Goal: Check status: Check status

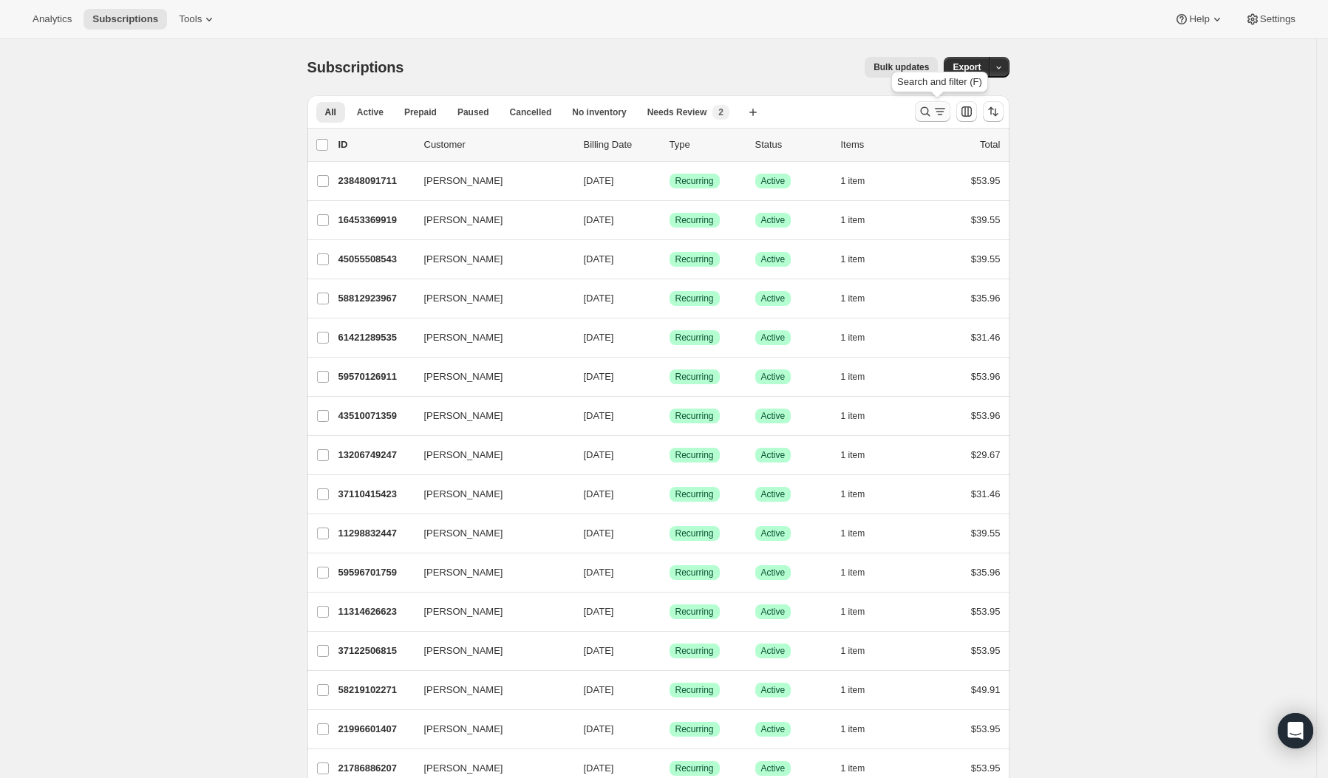
click at [924, 112] on icon "Search and filter results" at bounding box center [925, 111] width 15 height 15
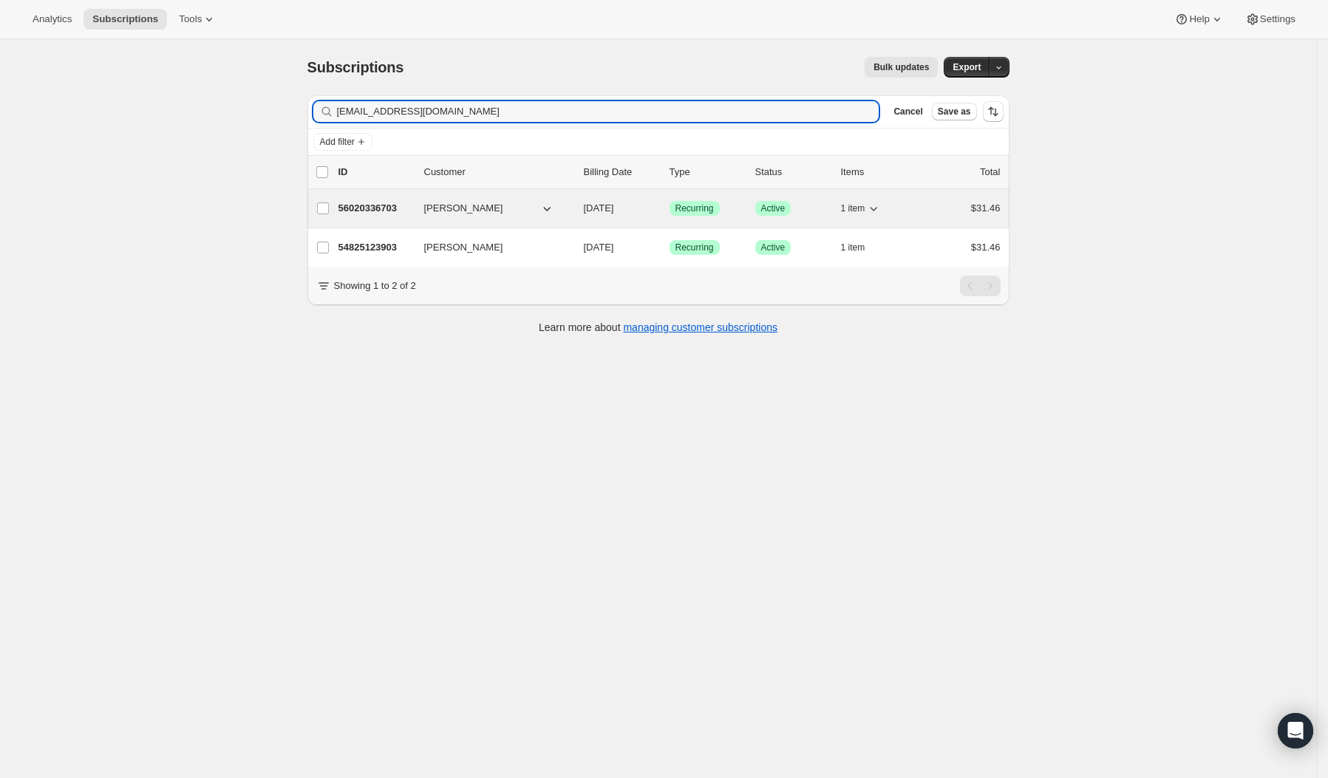
type input "[EMAIL_ADDRESS][DOMAIN_NAME]"
click at [398, 208] on p "56020336703" at bounding box center [376, 208] width 74 height 15
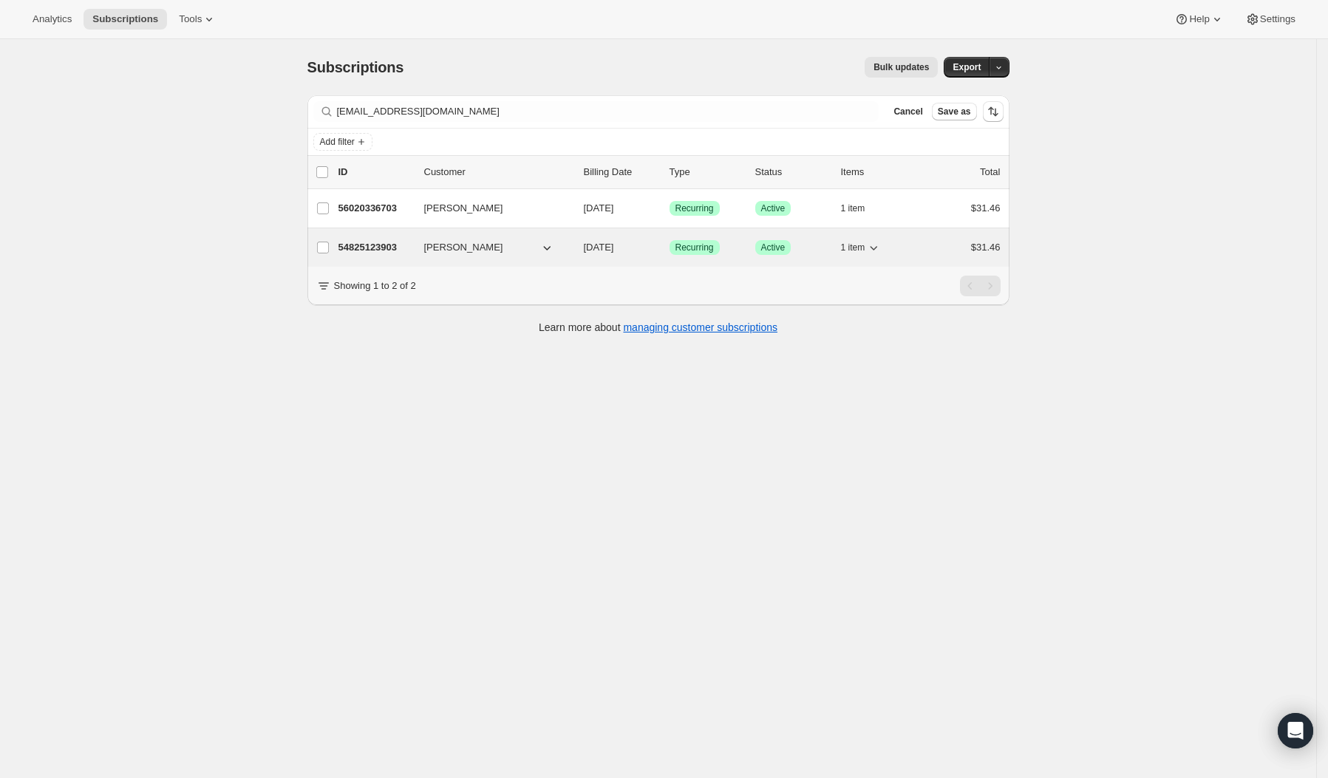
click at [362, 248] on p "54825123903" at bounding box center [376, 247] width 74 height 15
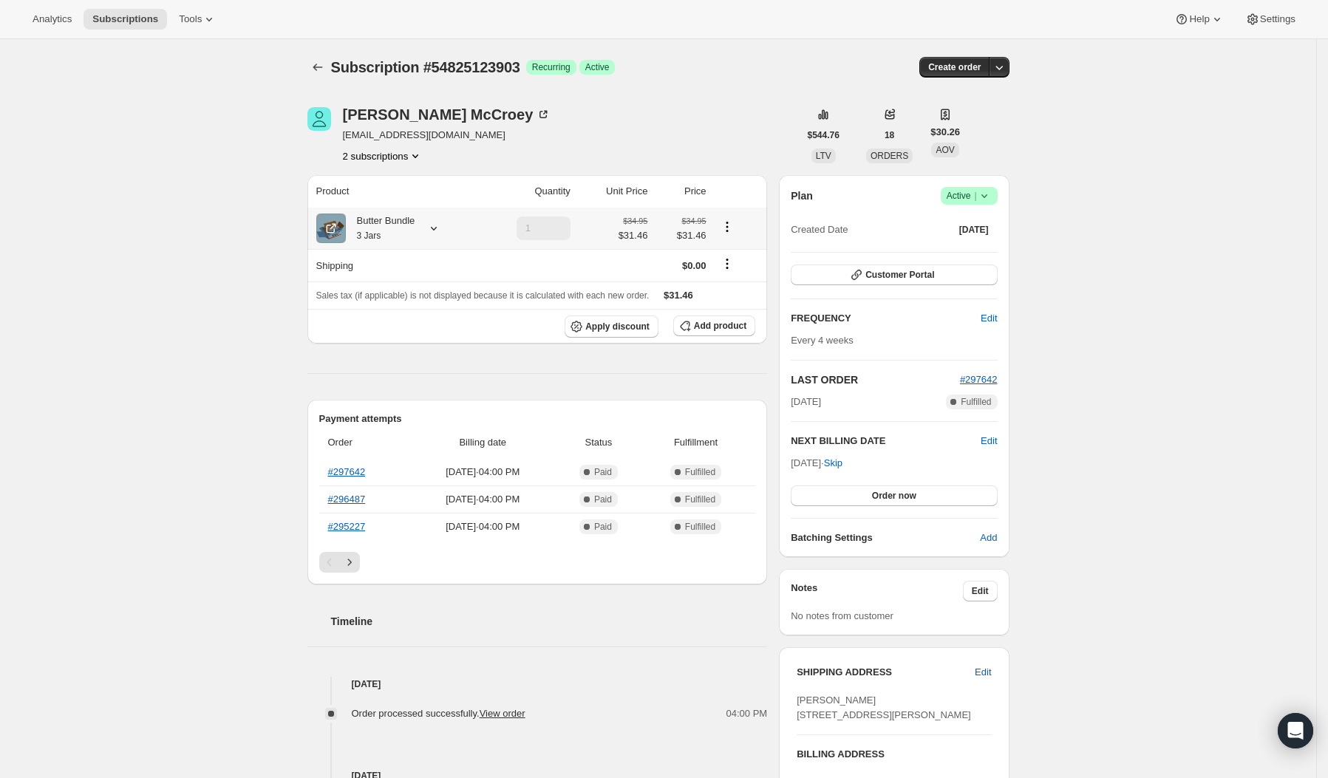
click at [441, 223] on icon at bounding box center [434, 228] width 15 height 15
click at [218, 551] on div "Subscription #54825123903. This page is ready Subscription #54825123903 Success…" at bounding box center [658, 608] width 1317 height 1139
click at [441, 224] on icon at bounding box center [434, 228] width 15 height 15
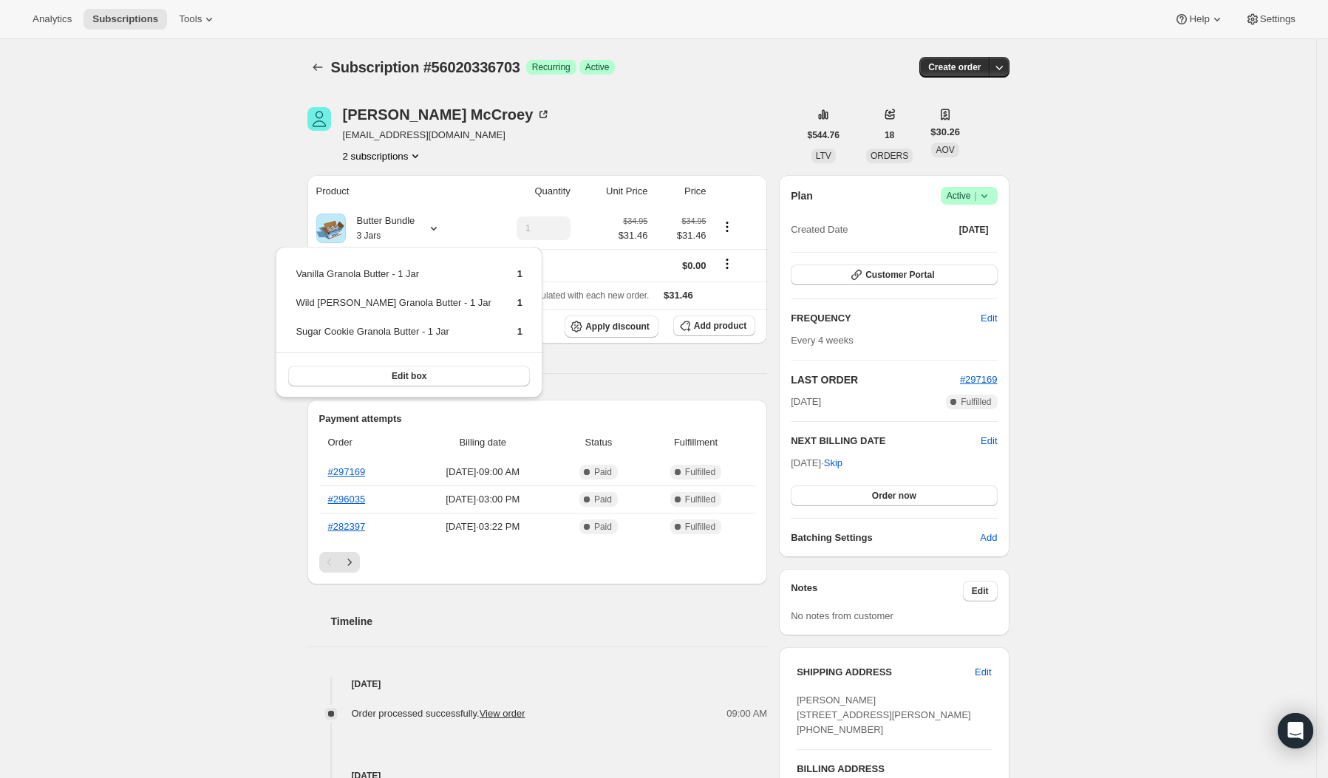
click at [228, 257] on div "Subscription #56020336703. This page is ready Subscription #56020336703 Success…" at bounding box center [658, 704] width 1317 height 1331
